Goal: Find specific page/section

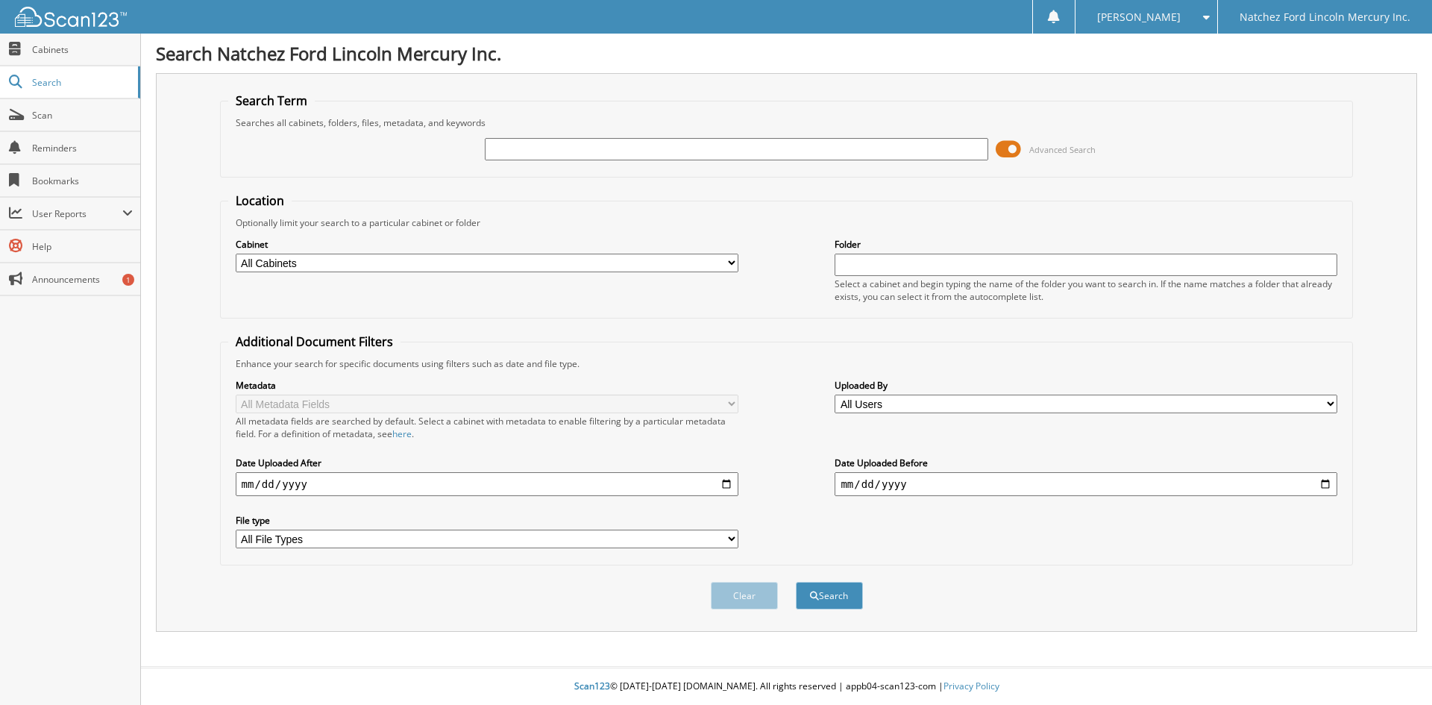
click at [1014, 145] on span at bounding box center [1008, 149] width 25 height 22
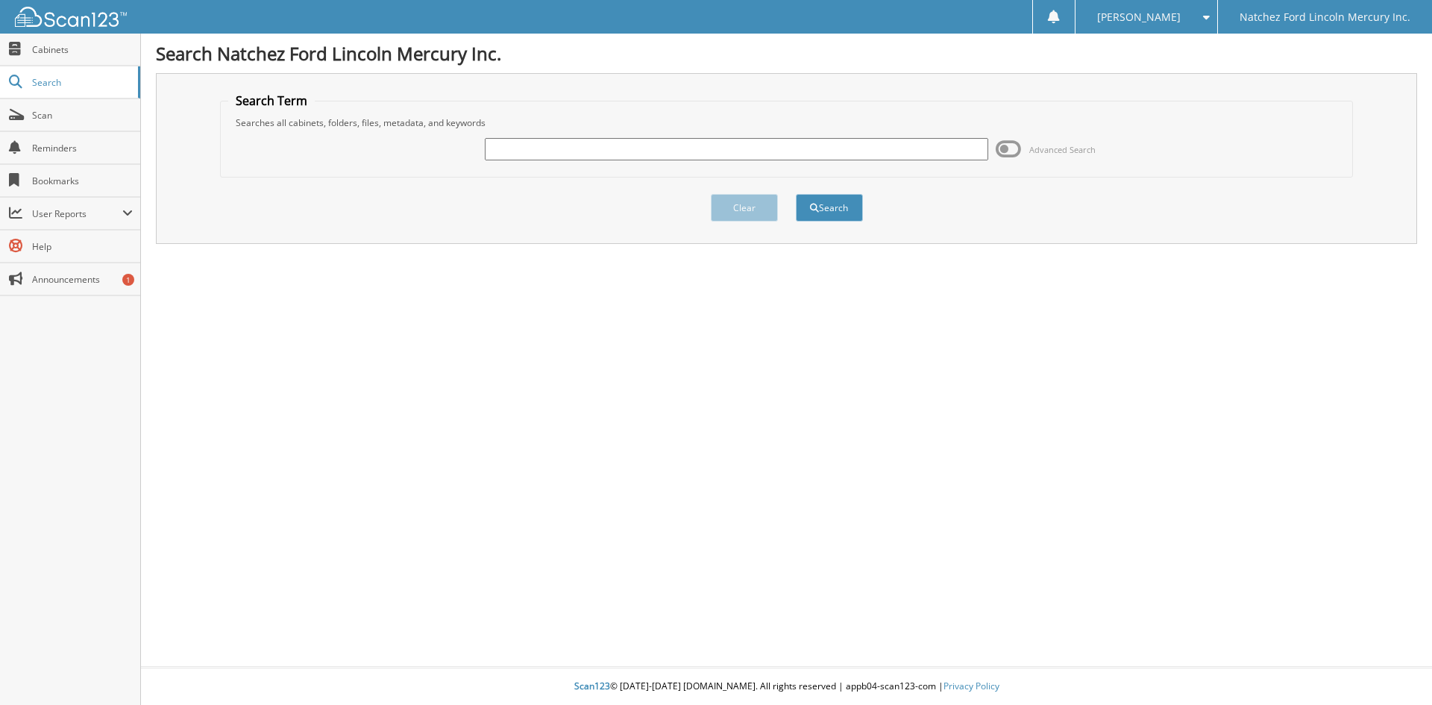
click at [738, 144] on input "text" at bounding box center [736, 149] width 503 height 22
type input "G5425e"
click at [796, 194] on button "Search" at bounding box center [829, 208] width 67 height 28
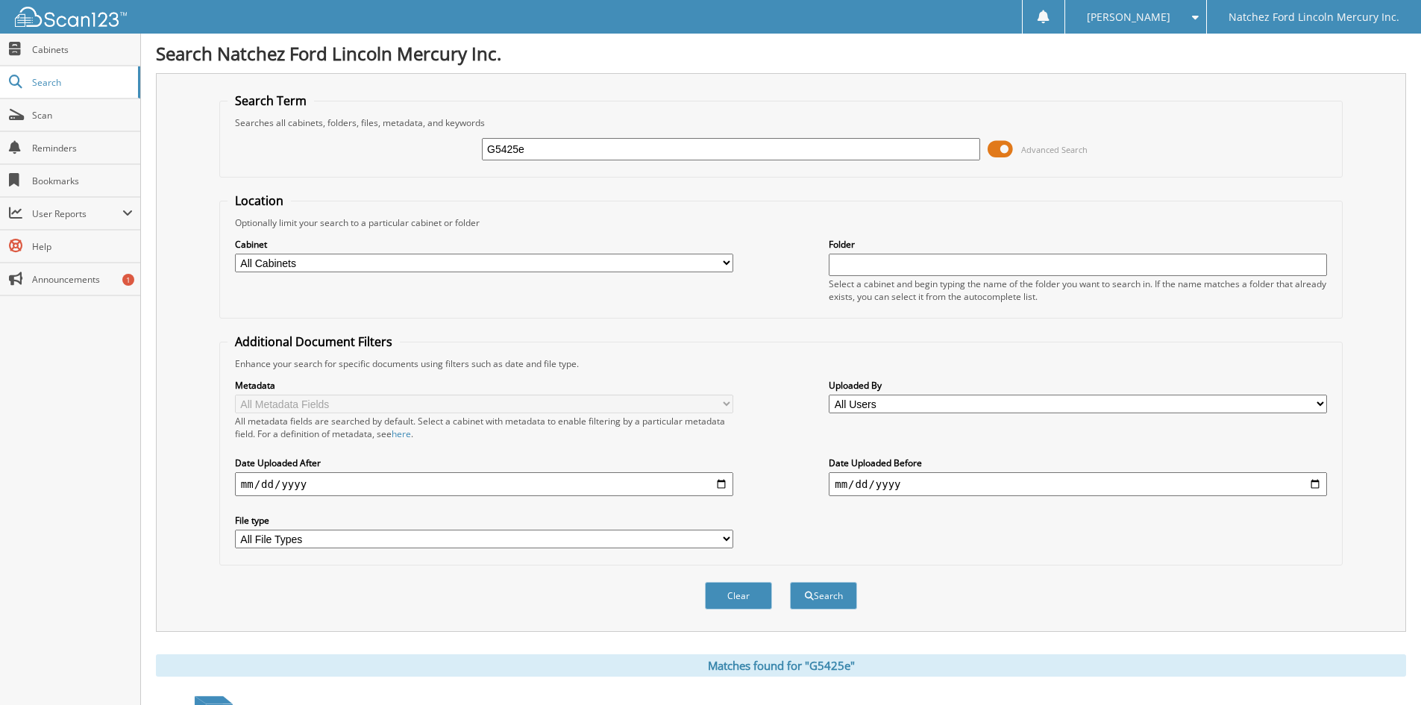
click at [1008, 149] on span at bounding box center [1000, 149] width 25 height 22
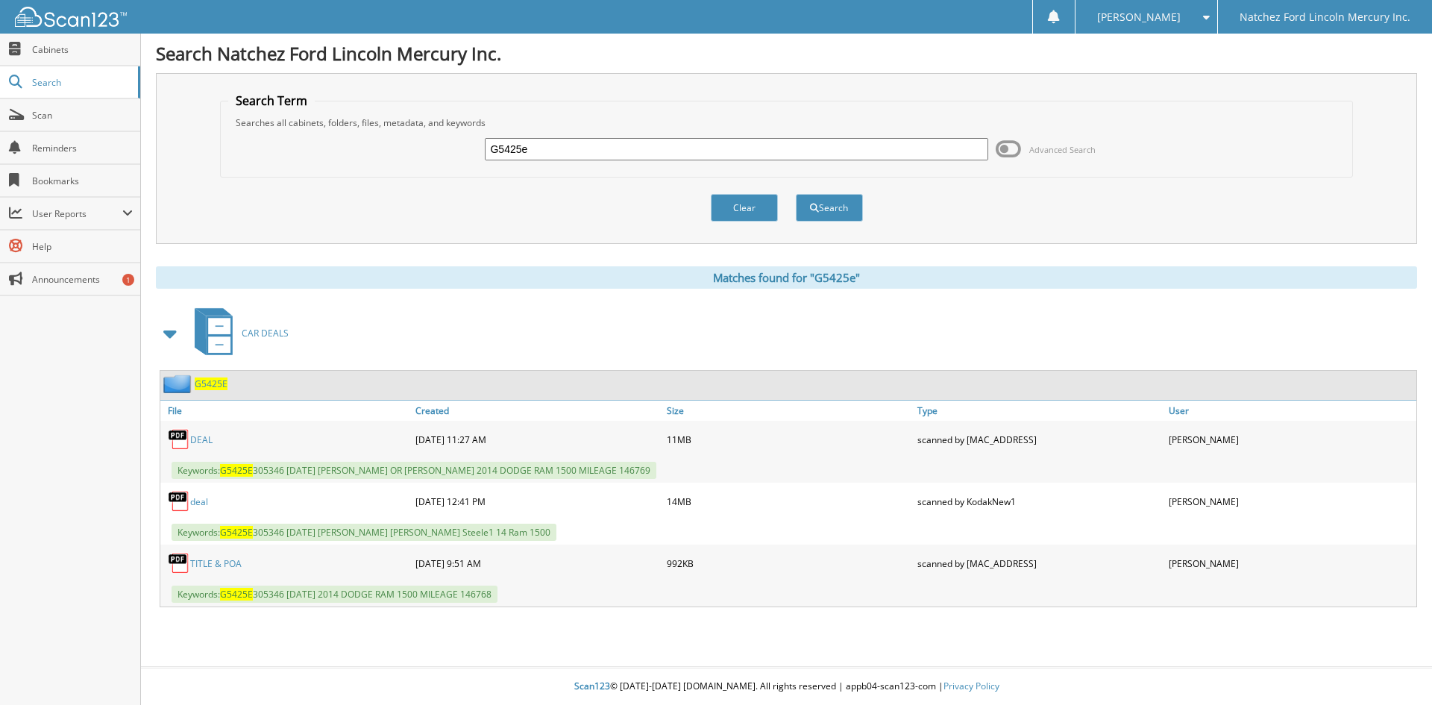
click at [198, 502] on link "deal" at bounding box center [199, 501] width 18 height 13
